Goal: Task Accomplishment & Management: Use online tool/utility

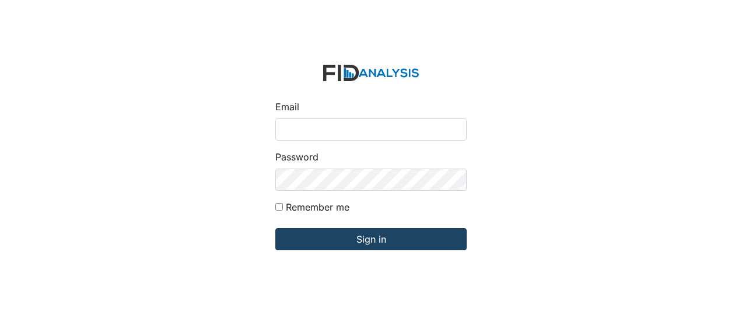
type input "[EMAIL_ADDRESS][DOMAIN_NAME]"
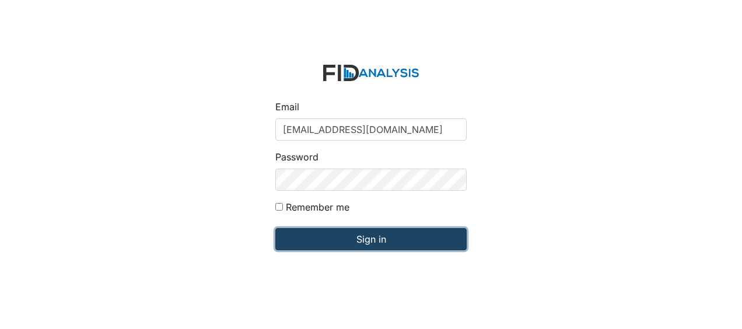
click at [345, 241] on input "Sign in" at bounding box center [370, 239] width 191 height 22
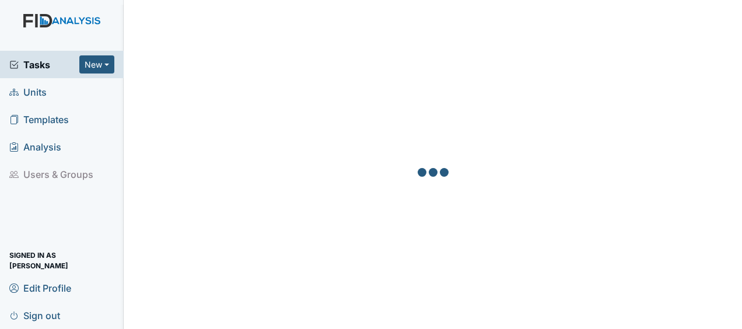
click at [40, 87] on span "Units" at bounding box center [27, 92] width 37 height 18
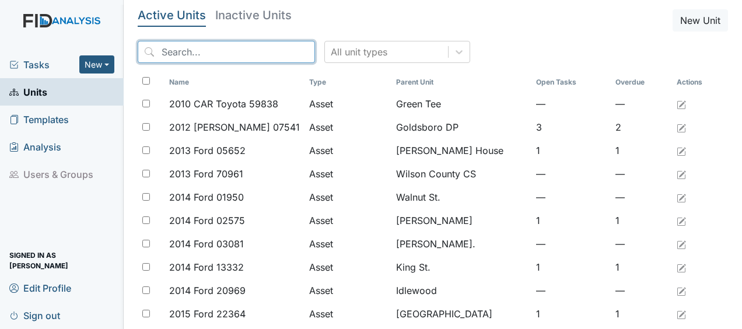
click at [213, 56] on input "search" at bounding box center [226, 52] width 177 height 22
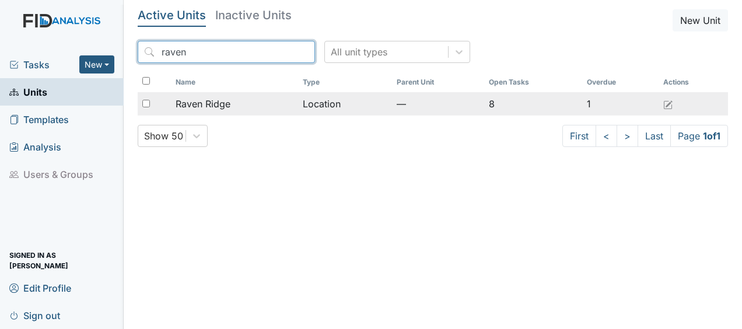
type input "raven"
click at [208, 99] on span "Raven Ridge" at bounding box center [203, 104] width 55 height 14
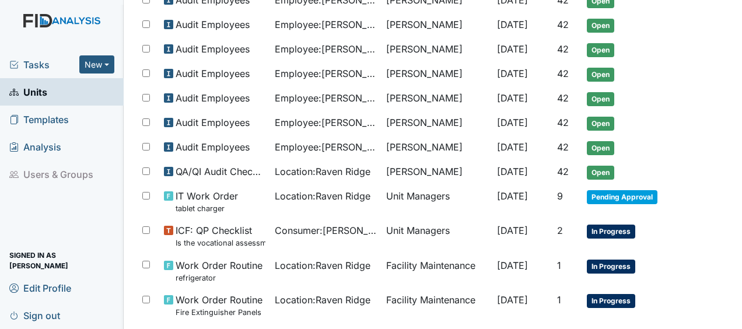
scroll to position [441, 0]
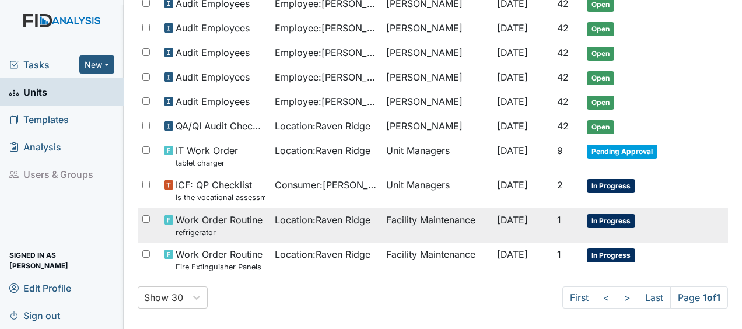
click at [429, 213] on td "Facility Maintenance" at bounding box center [436, 225] width 111 height 34
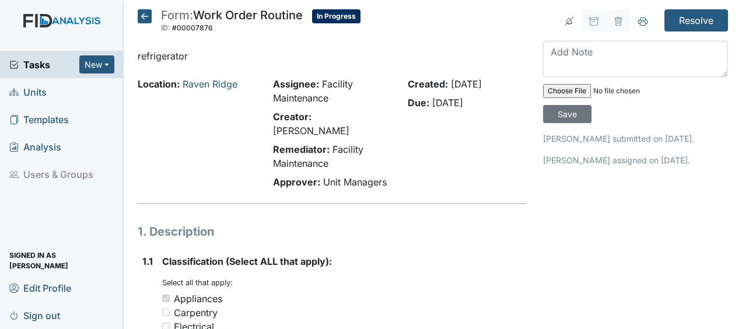
click at [145, 18] on icon at bounding box center [145, 16] width 14 height 14
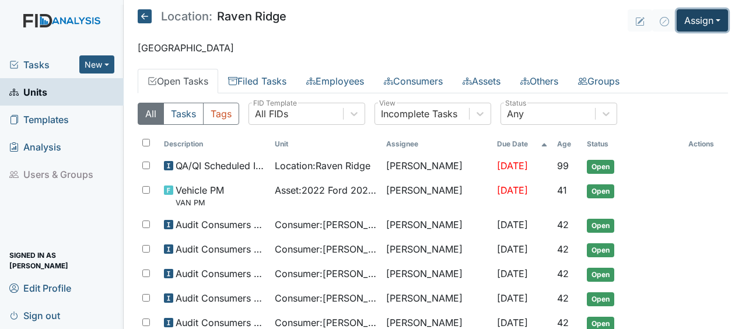
click at [683, 22] on button "Assign" at bounding box center [701, 20] width 51 height 22
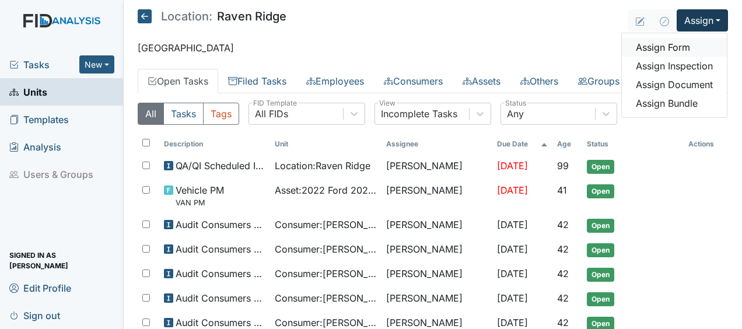
click at [646, 51] on link "Assign Form" at bounding box center [674, 47] width 105 height 19
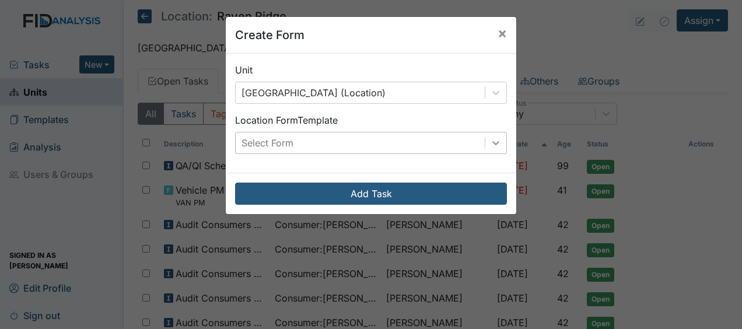
click at [492, 141] on icon at bounding box center [495, 143] width 7 height 4
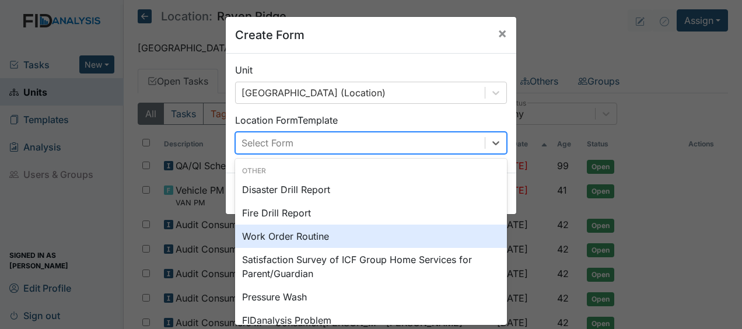
click at [365, 236] on div "Work Order Routine" at bounding box center [371, 236] width 272 height 23
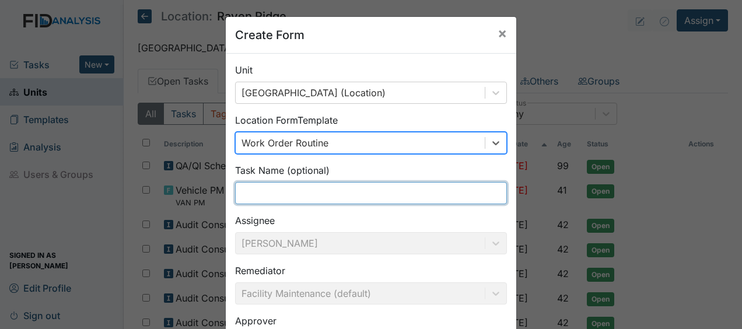
click at [251, 192] on input "text" at bounding box center [371, 193] width 272 height 22
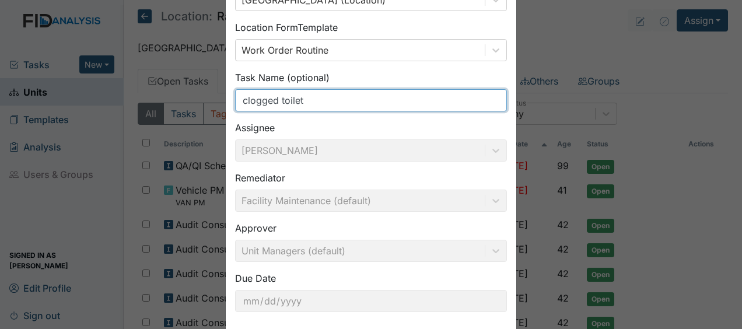
scroll to position [152, 0]
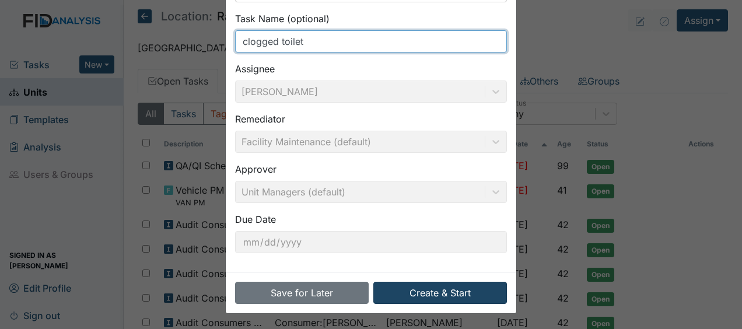
type input "clogged toilet"
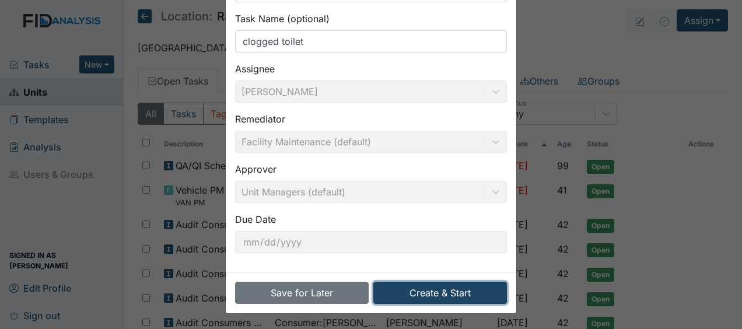
click at [429, 288] on button "Create & Start" at bounding box center [440, 293] width 134 height 22
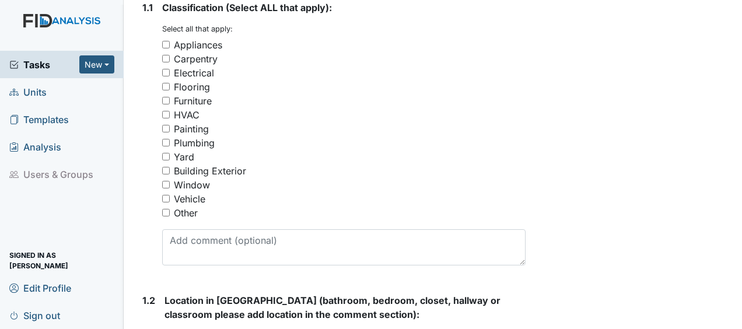
scroll to position [255, 0]
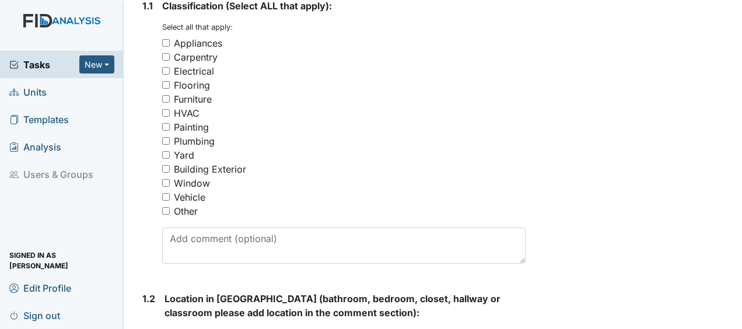
click at [167, 137] on input "Plumbing" at bounding box center [166, 141] width 8 height 8
checkbox input "true"
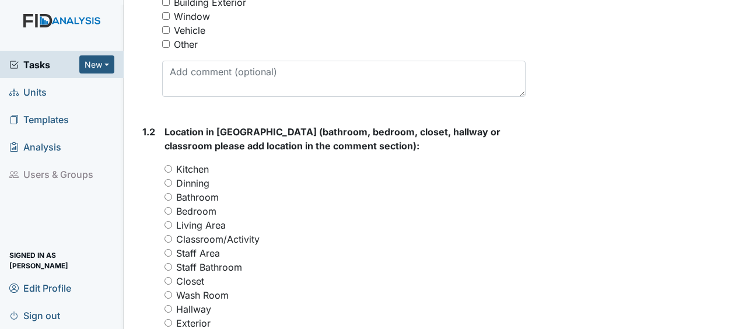
scroll to position [562, 0]
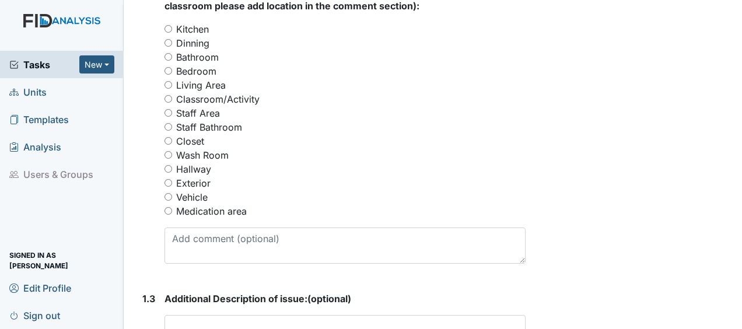
click at [169, 53] on input "Bathroom" at bounding box center [168, 57] width 8 height 8
radio input "true"
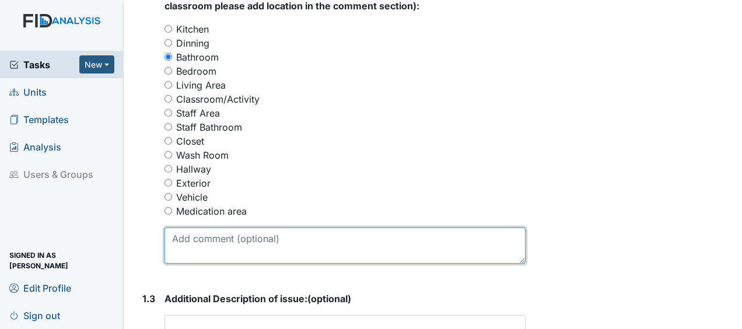
click at [194, 227] on textarea at bounding box center [344, 245] width 361 height 36
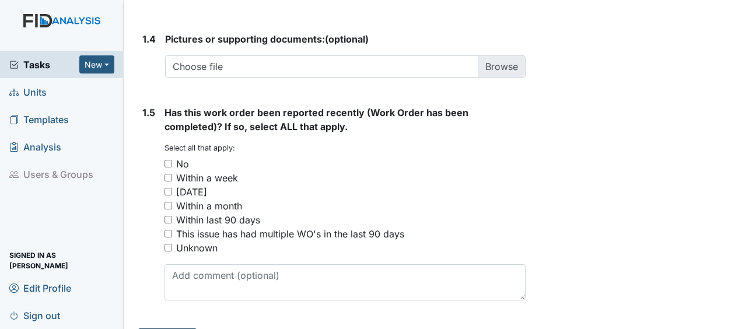
type textarea "toilet in non handicap bathroom"
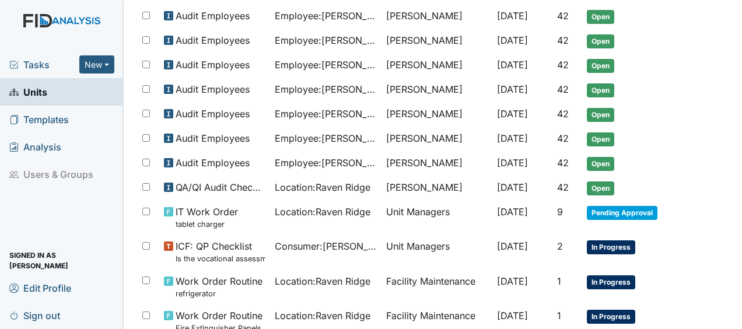
scroll to position [514, 0]
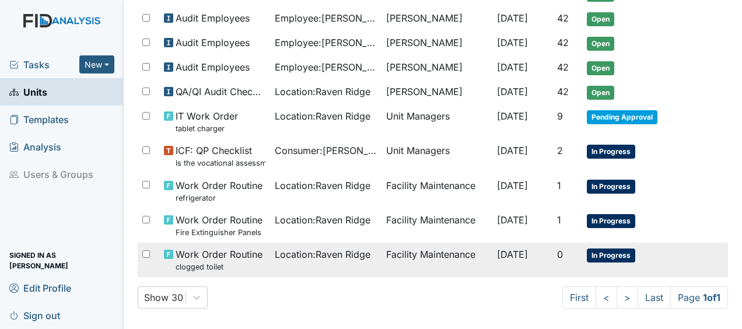
click at [282, 252] on span "Location : Raven Ridge" at bounding box center [323, 254] width 96 height 14
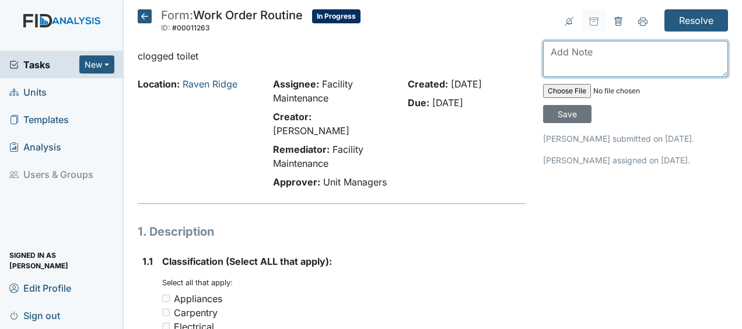
click at [559, 59] on textarea at bounding box center [635, 59] width 185 height 36
click at [675, 48] on textarea "unclogged toilet of tissue and paper towels" at bounding box center [635, 59] width 185 height 36
click at [616, 68] on textarea "unclogged toilet of tissue and brown paper towels" at bounding box center [635, 59] width 185 height 36
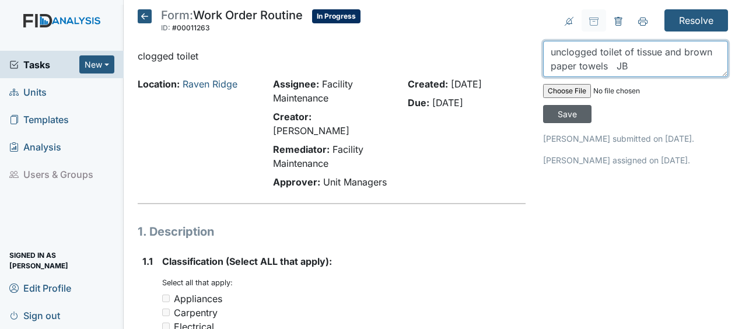
type textarea "unclogged toilet of tissue and brown paper towels JB"
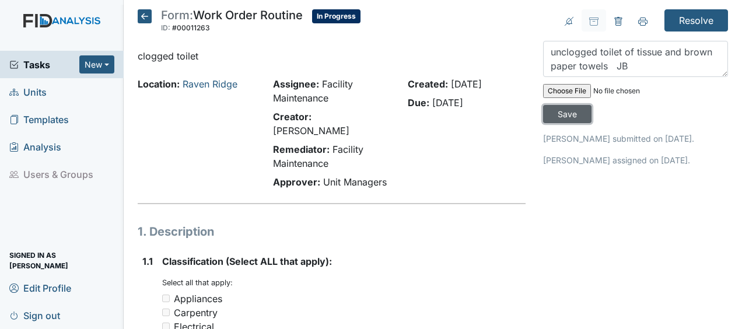
click at [567, 115] on input "Save" at bounding box center [567, 114] width 48 height 18
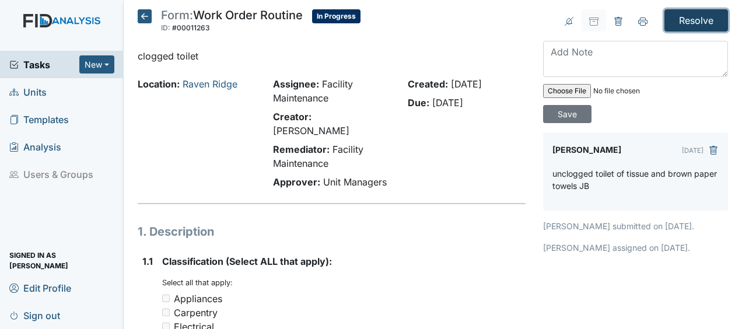
click at [683, 22] on input "Resolve" at bounding box center [696, 20] width 64 height 22
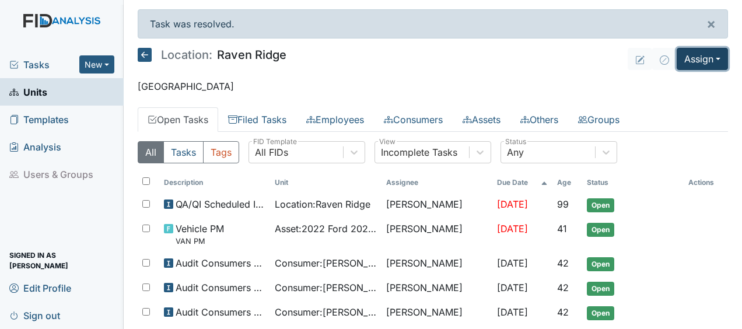
click at [683, 57] on button "Assign" at bounding box center [701, 59] width 51 height 22
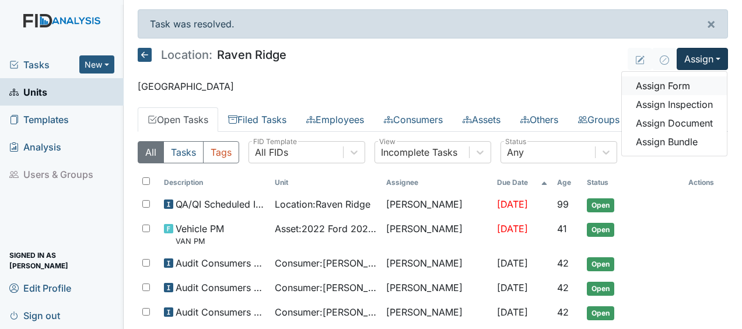
click at [656, 85] on link "Assign Form" at bounding box center [674, 85] width 105 height 19
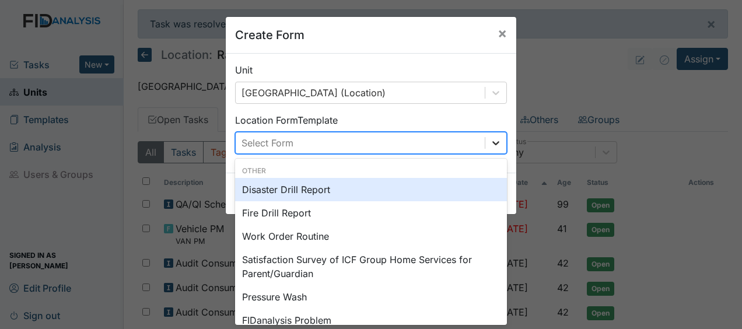
click at [494, 139] on icon at bounding box center [496, 143] width 12 height 12
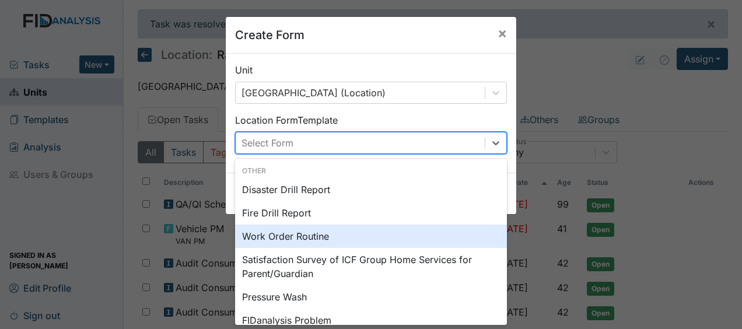
click at [329, 237] on div "Work Order Routine" at bounding box center [371, 236] width 272 height 23
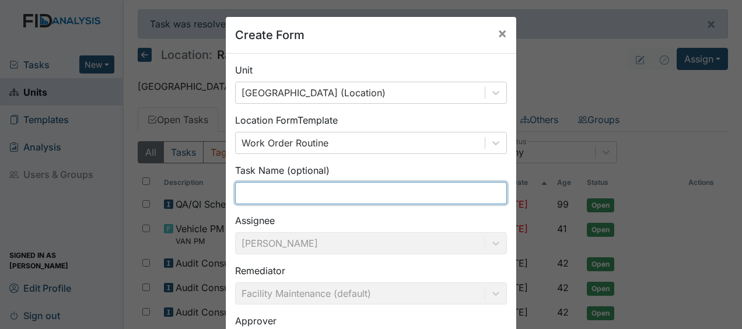
click at [262, 190] on input "text" at bounding box center [371, 193] width 272 height 22
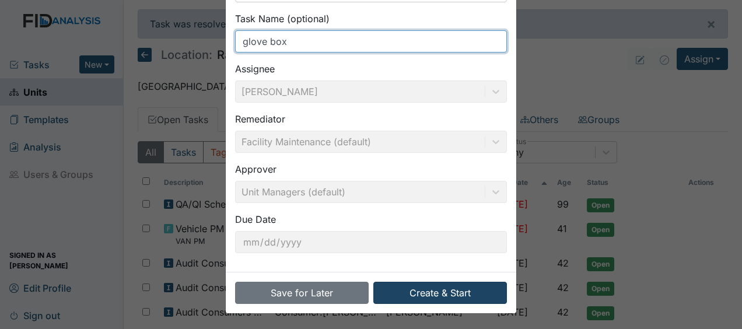
type input "glove box"
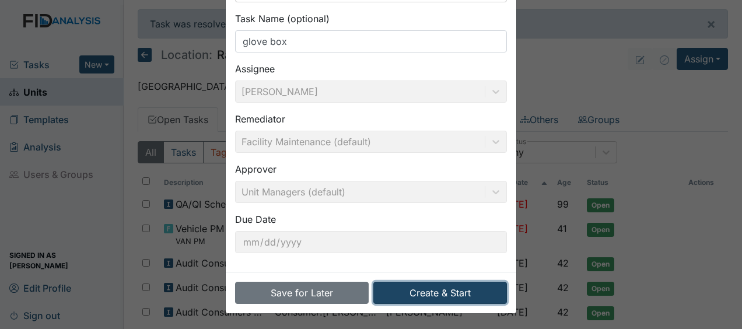
click at [397, 293] on button "Create & Start" at bounding box center [440, 293] width 134 height 22
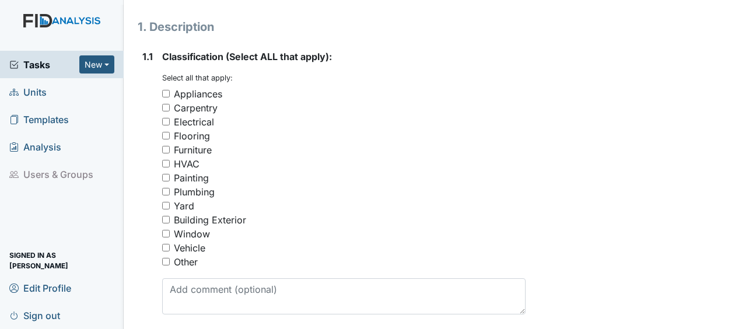
scroll to position [206, 0]
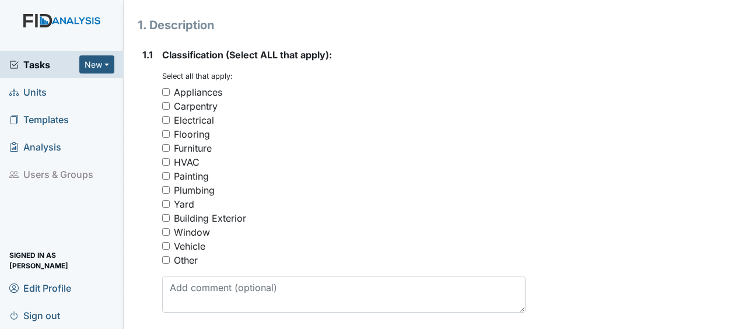
click at [164, 102] on input "Carpentry" at bounding box center [166, 106] width 8 height 8
checkbox input "true"
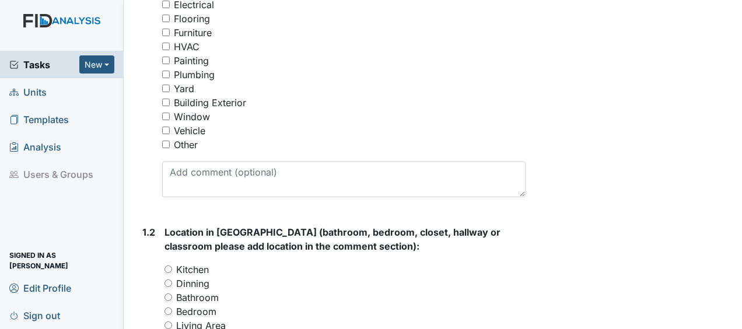
scroll to position [445, 0]
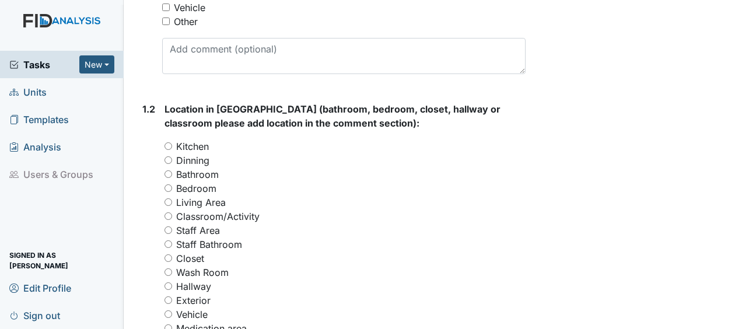
click at [168, 170] on input "Bathroom" at bounding box center [168, 174] width 8 height 8
radio input "true"
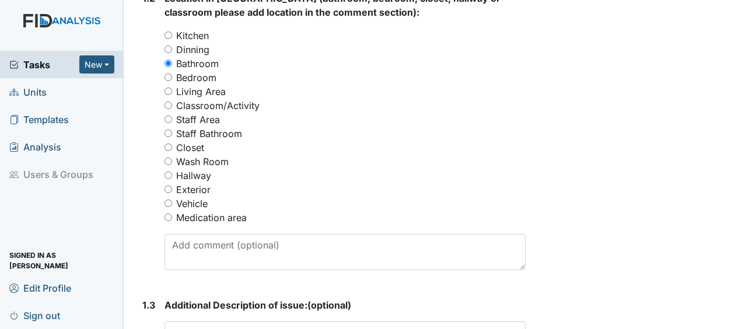
scroll to position [557, 0]
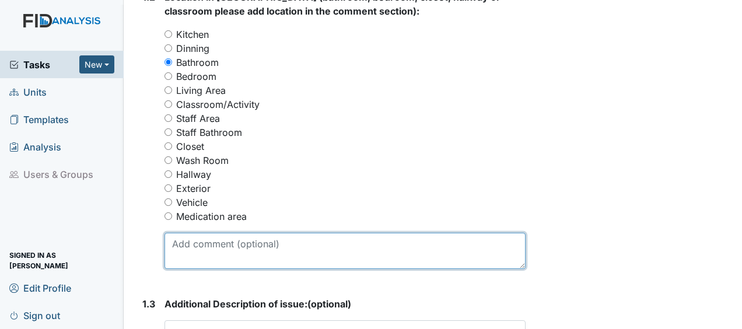
click at [181, 233] on textarea at bounding box center [344, 251] width 361 height 36
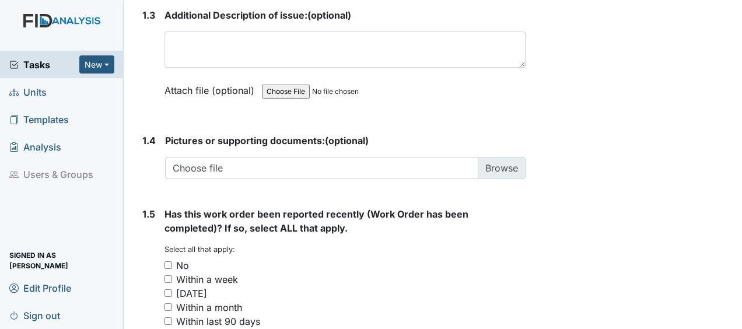
scroll to position [947, 0]
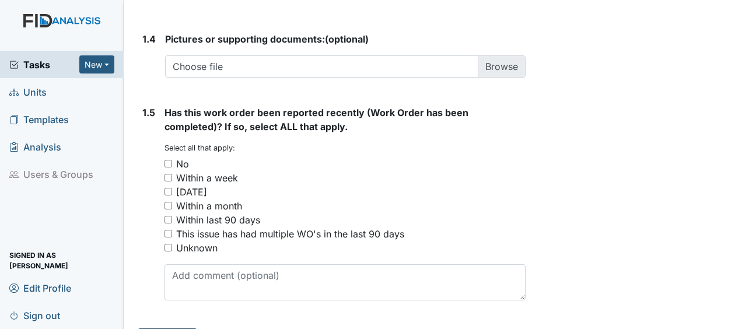
type textarea "glove box in handicap bathroom"
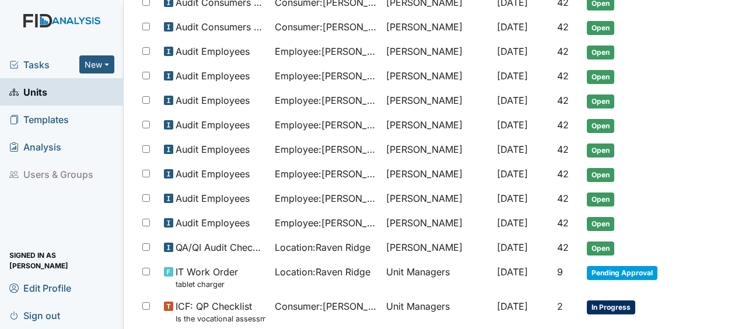
scroll to position [549, 0]
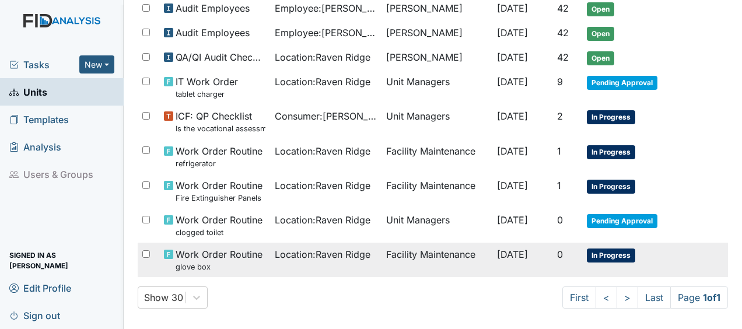
click at [211, 247] on span "Work Order Routine glove box" at bounding box center [219, 259] width 87 height 25
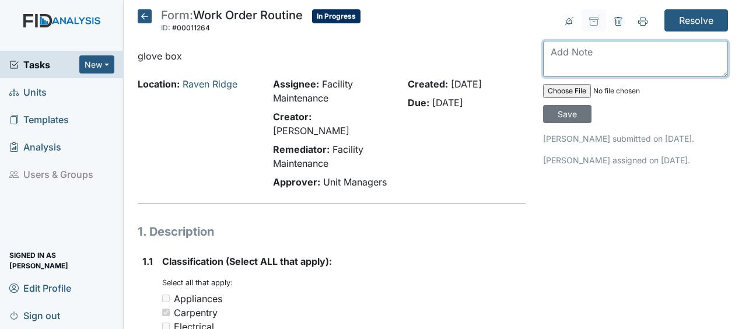
click at [555, 56] on textarea at bounding box center [635, 59] width 185 height 36
type textarea "hang glove box back up in handicap bathroom JB"
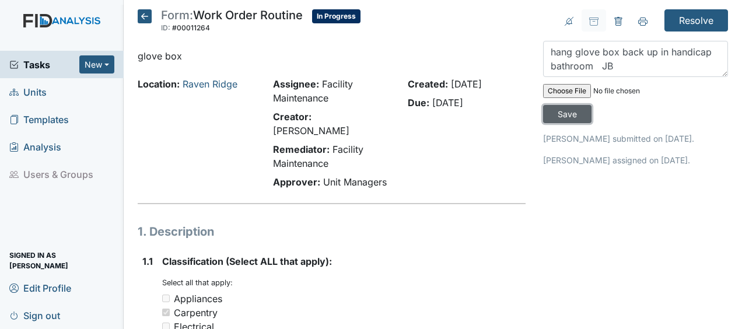
click at [563, 113] on input "Save" at bounding box center [567, 114] width 48 height 18
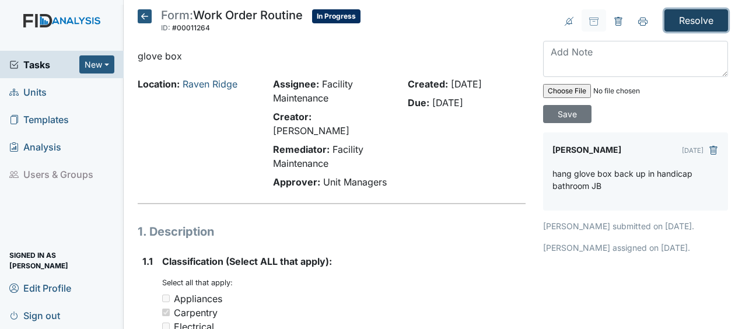
click at [690, 19] on input "Resolve" at bounding box center [696, 20] width 64 height 22
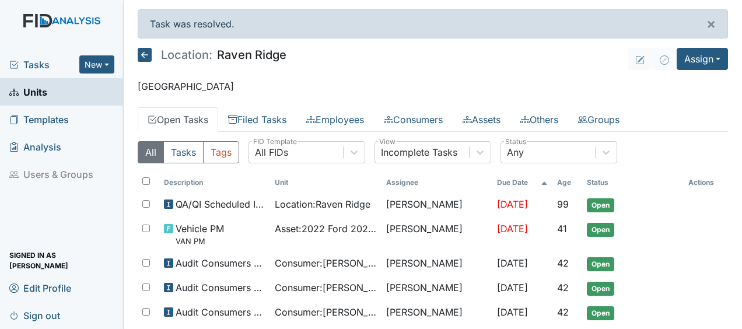
click at [143, 53] on icon at bounding box center [145, 55] width 14 height 14
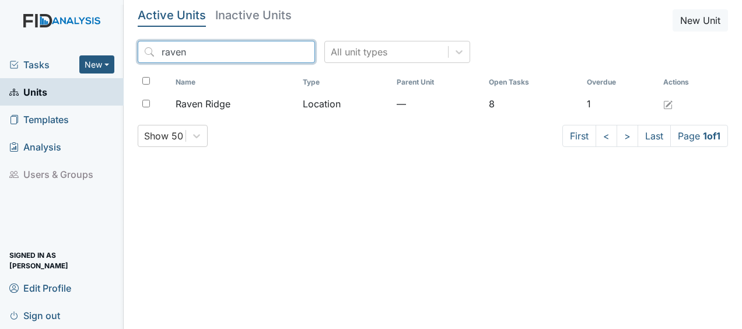
click at [279, 52] on input "raven" at bounding box center [226, 52] width 177 height 22
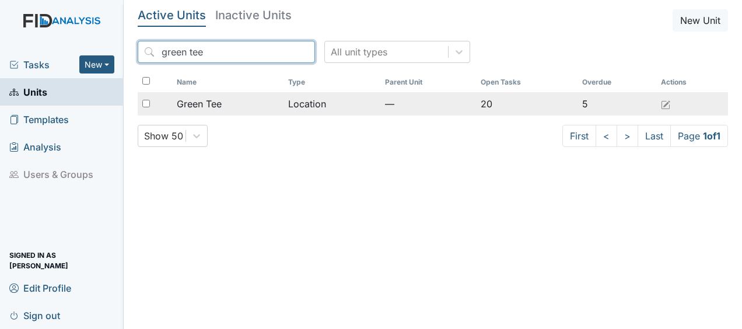
type input "green tee"
click at [310, 106] on td "Location" at bounding box center [331, 103] width 97 height 23
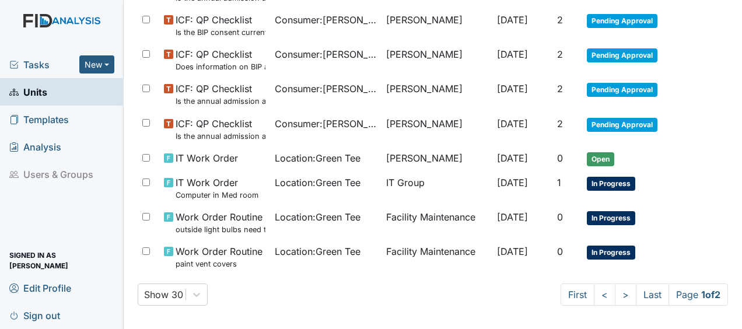
scroll to position [846, 0]
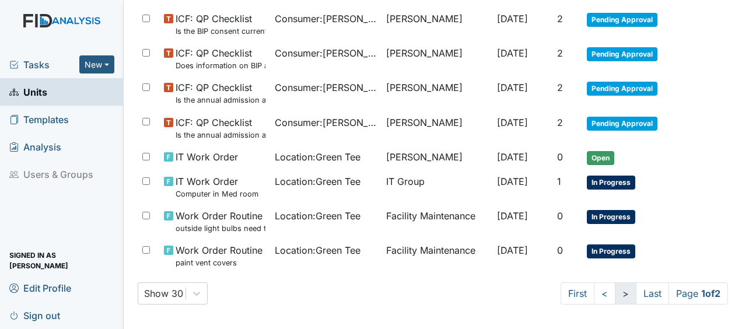
click at [615, 291] on link ">" at bounding box center [626, 293] width 22 height 22
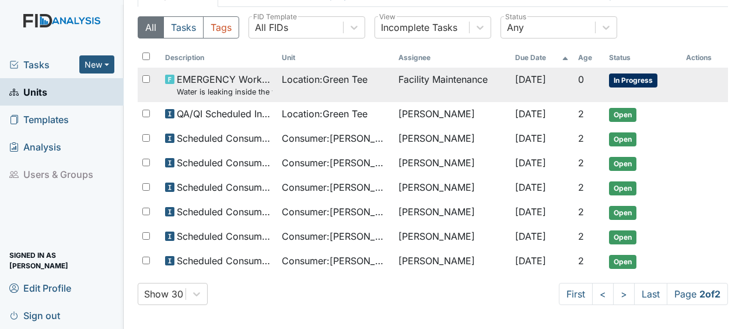
click at [419, 78] on td "Facility Maintenance" at bounding box center [452, 85] width 117 height 34
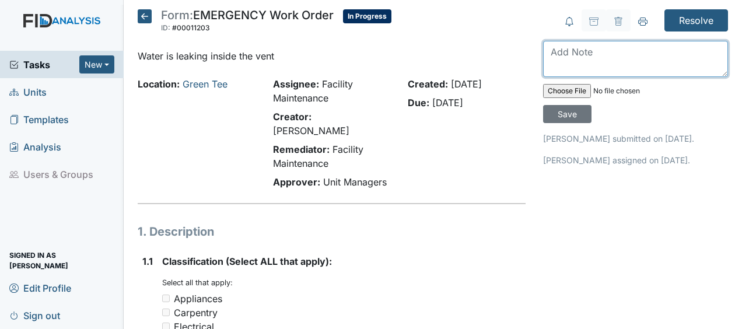
click at [549, 55] on textarea at bounding box center [635, 59] width 185 height 36
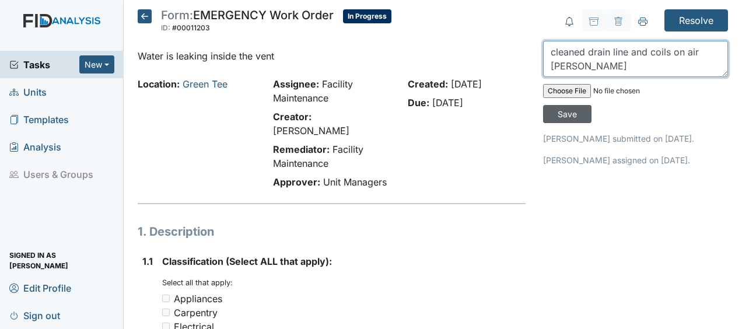
type textarea "cleaned drain line and coils on air handler JB"
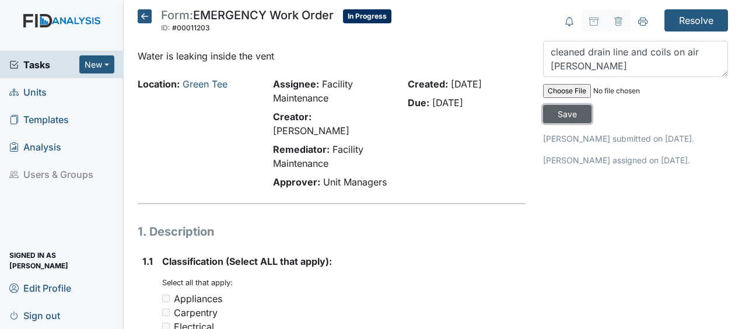
click at [570, 113] on input "Save" at bounding box center [567, 114] width 48 height 18
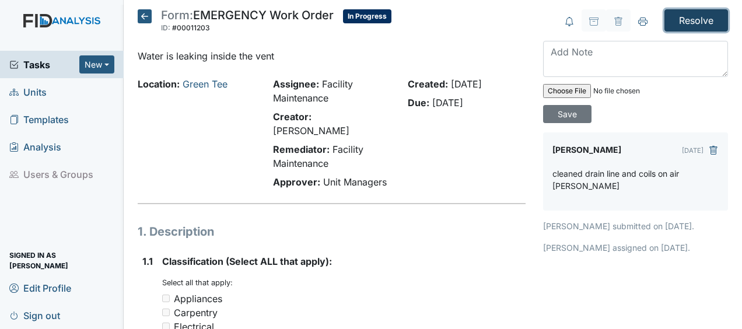
click at [680, 24] on input "Resolve" at bounding box center [696, 20] width 64 height 22
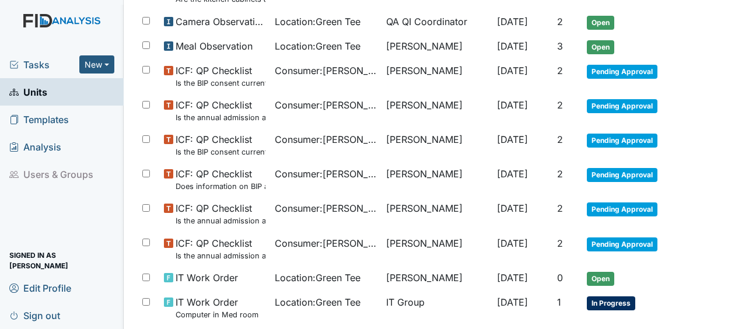
scroll to position [884, 0]
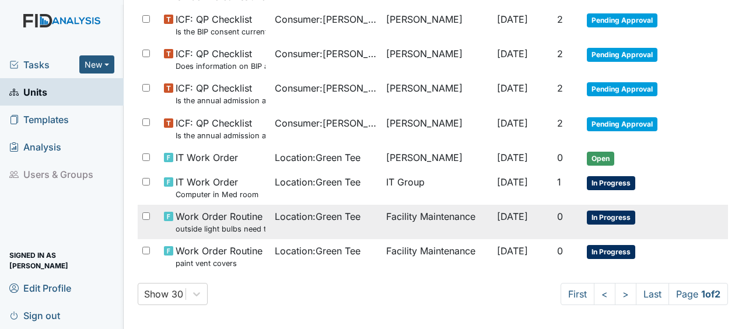
click at [497, 211] on span "[DATE]" at bounding box center [512, 217] width 31 height 12
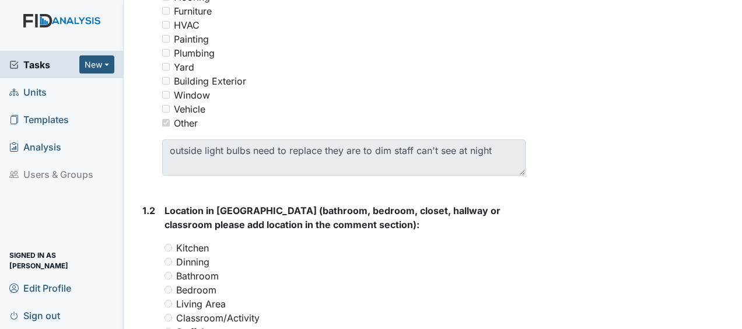
scroll to position [344, 0]
click at [578, 114] on div "Resolve Archive Task × Are you sure you want to archive this task? It will appe…" at bounding box center [635, 298] width 202 height 1266
